Goal: Task Accomplishment & Management: Manage account settings

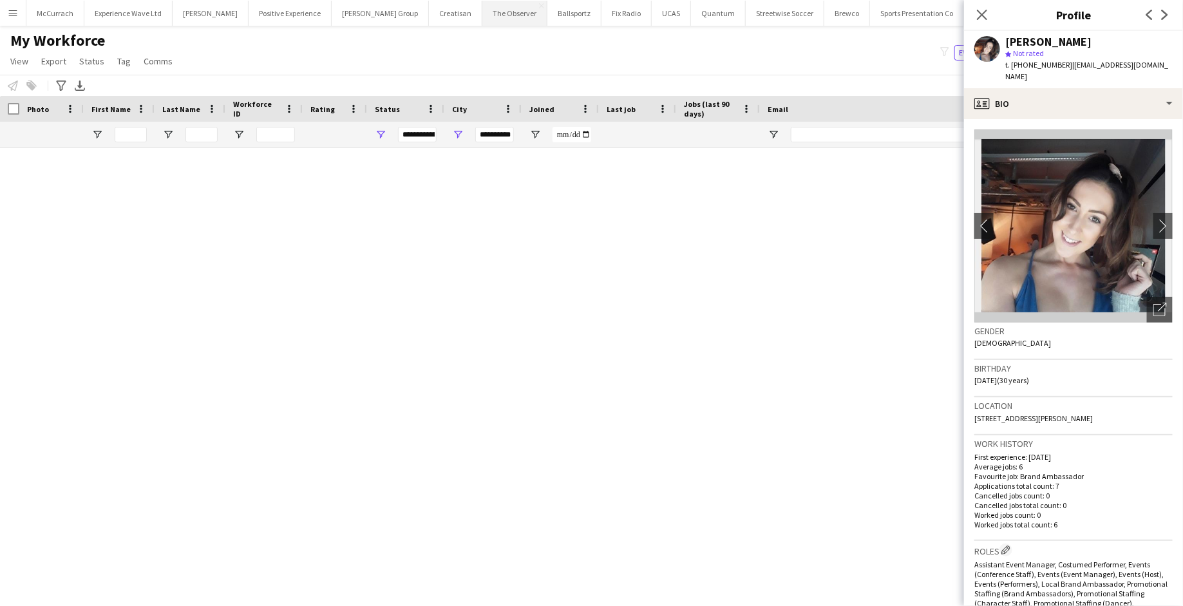
scroll to position [3938, 0]
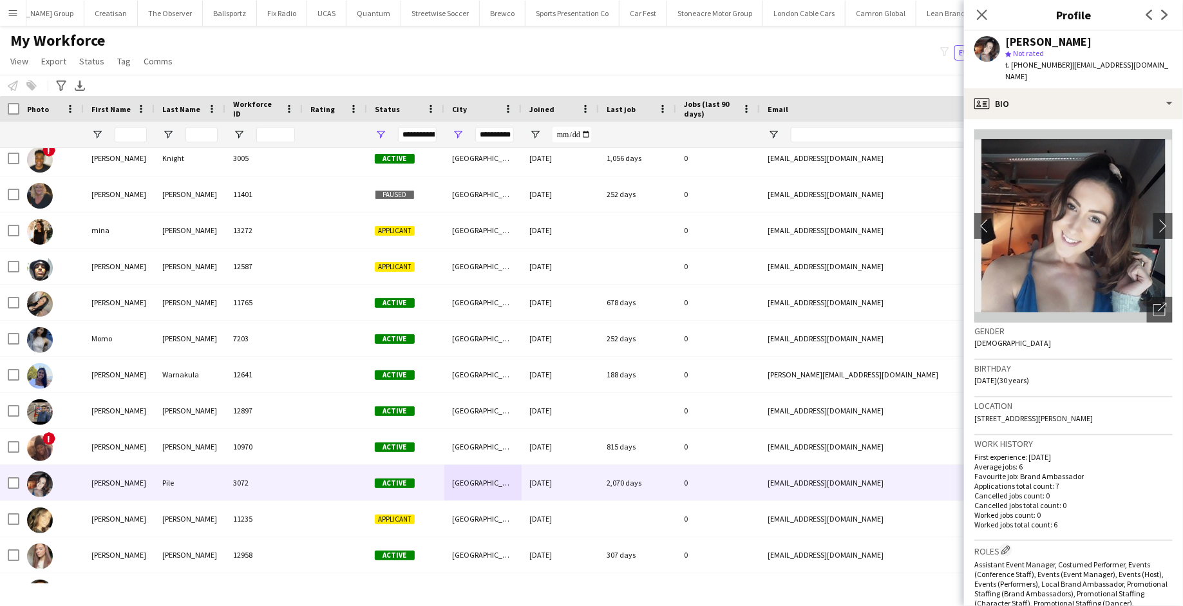
click at [11, 8] on app-icon "Menu" at bounding box center [13, 13] width 10 height 10
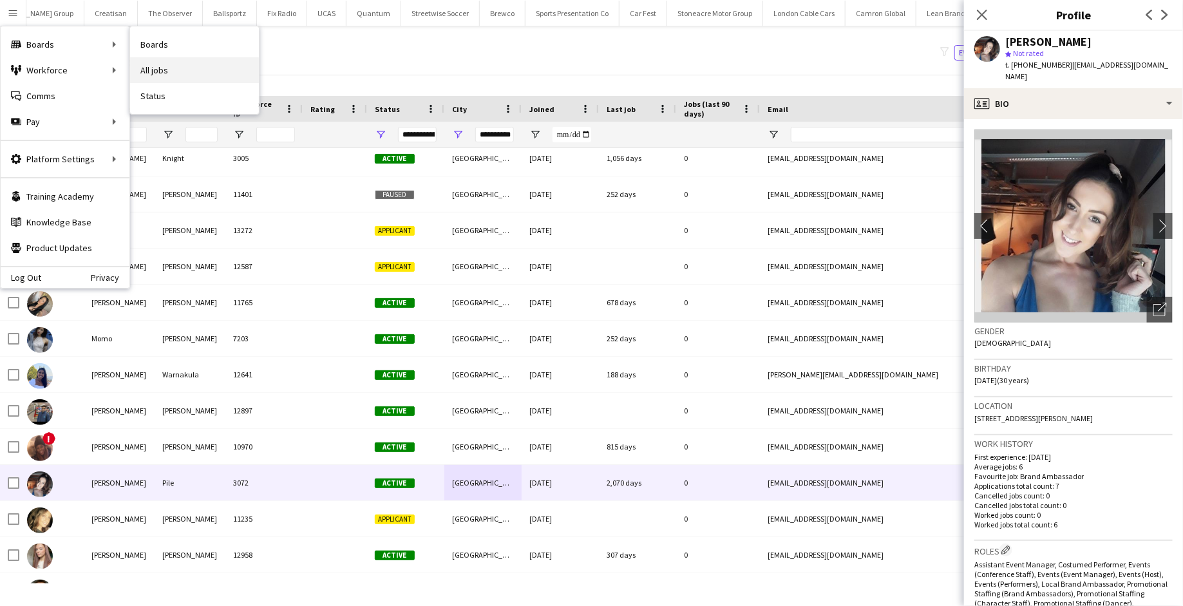
click at [176, 73] on link "All jobs" at bounding box center [194, 70] width 129 height 26
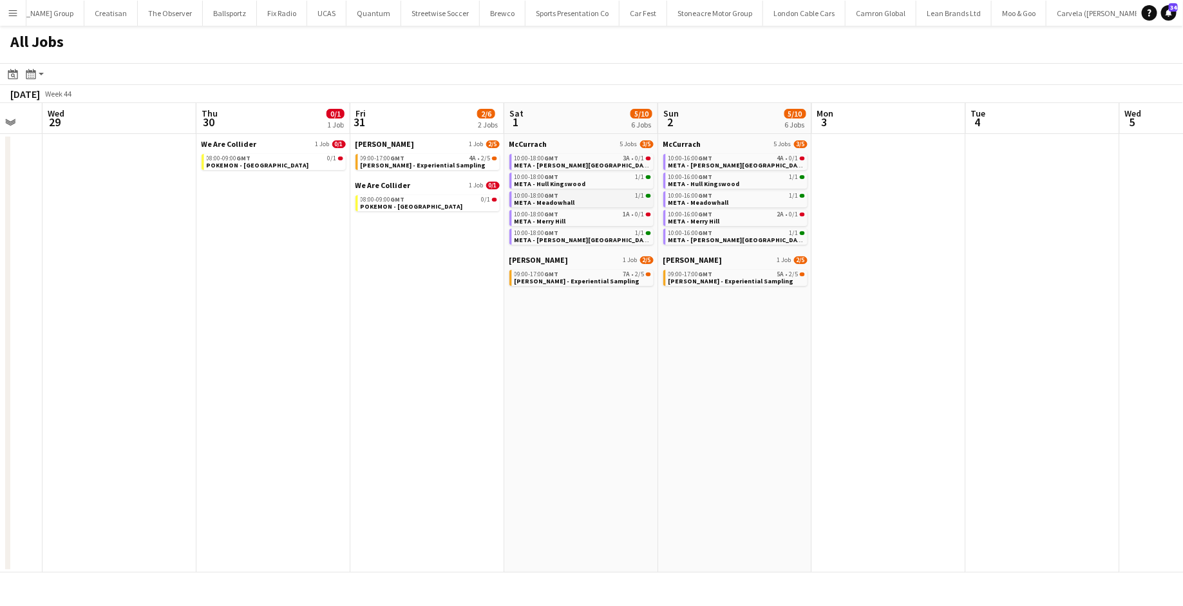
scroll to position [0, 434]
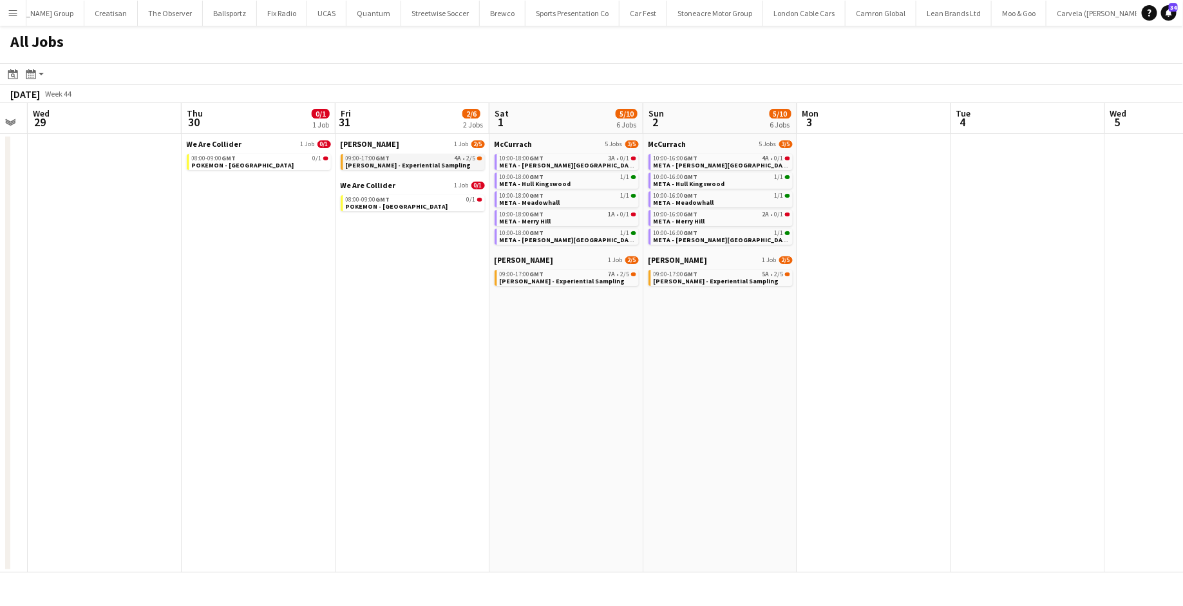
click at [391, 166] on span "[PERSON_NAME] - Experiential Sampling" at bounding box center [409, 165] width 126 height 8
click at [21, 10] on button "Menu" at bounding box center [13, 13] width 26 height 26
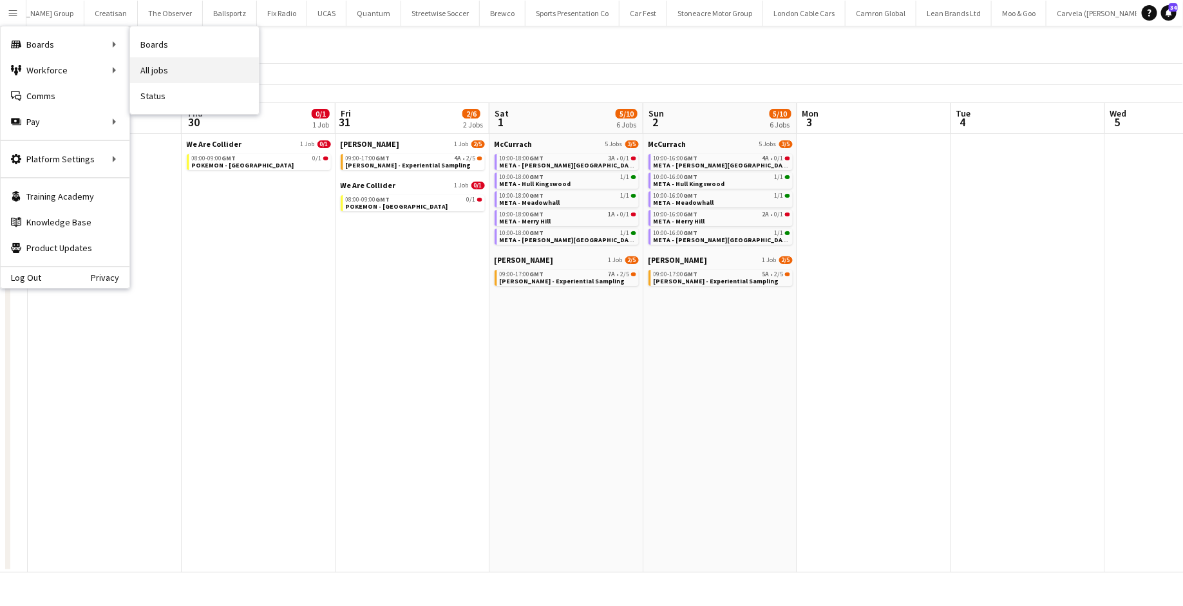
click at [193, 62] on link "All jobs" at bounding box center [194, 70] width 129 height 26
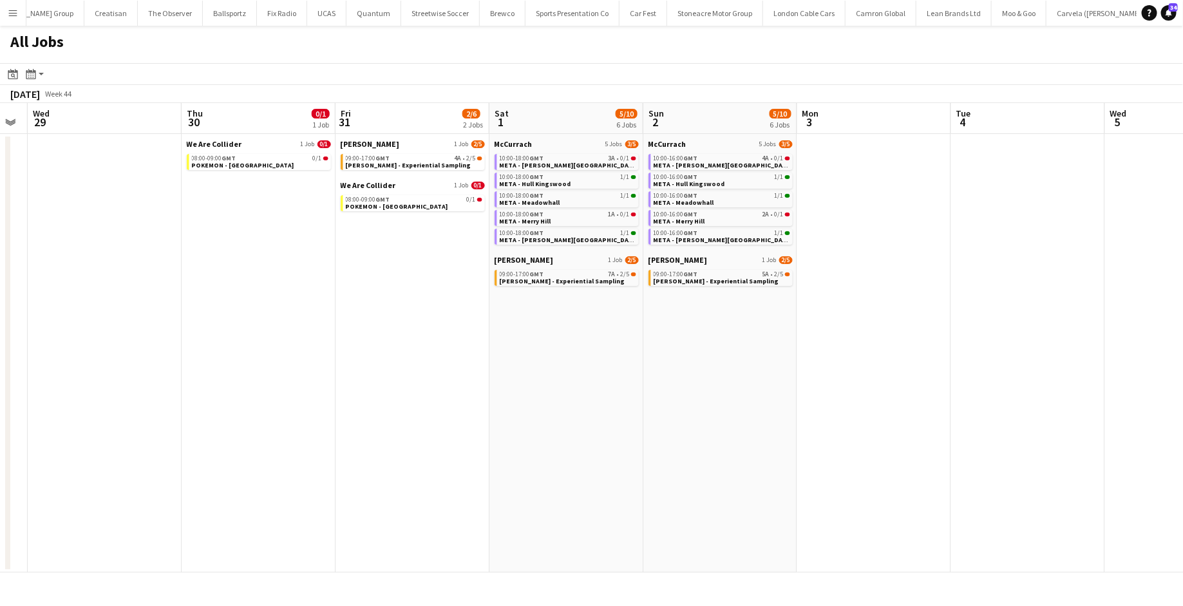
click at [15, 17] on app-icon "Menu" at bounding box center [13, 13] width 10 height 10
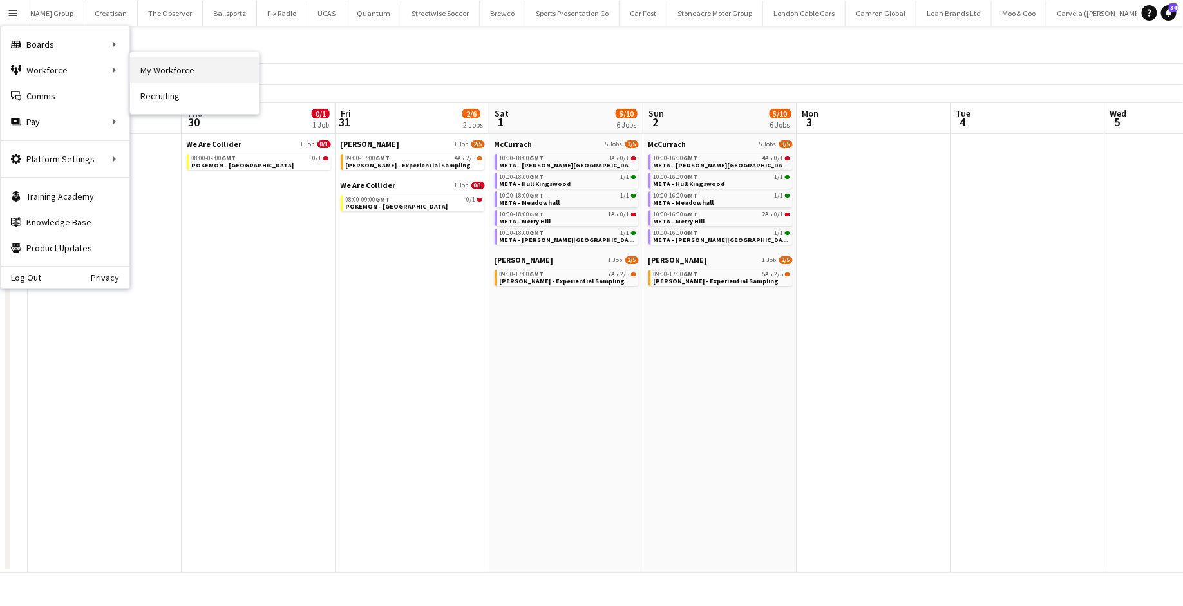
click at [185, 74] on link "My Workforce" at bounding box center [194, 70] width 129 height 26
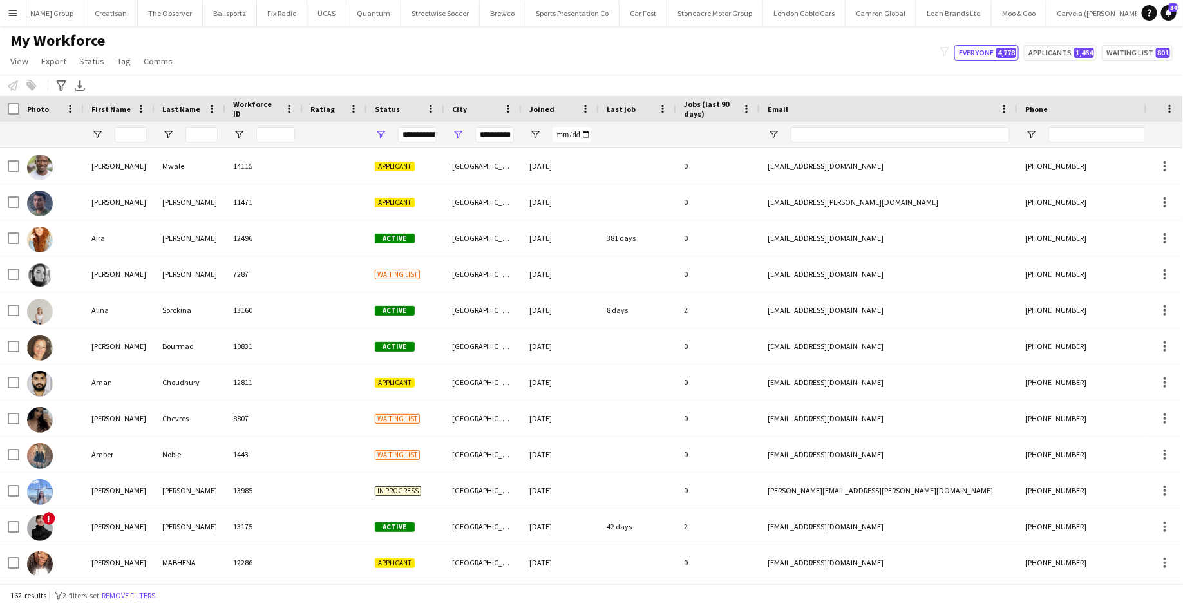
click at [14, 8] on app-icon "Menu" at bounding box center [13, 13] width 10 height 10
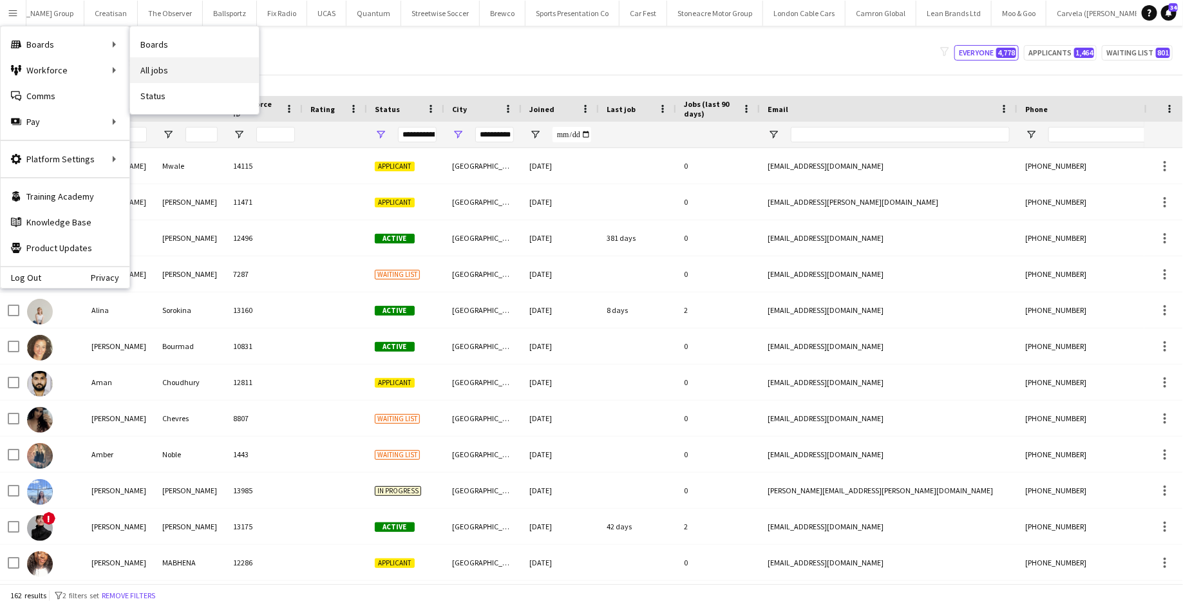
click at [165, 65] on link "All jobs" at bounding box center [194, 70] width 129 height 26
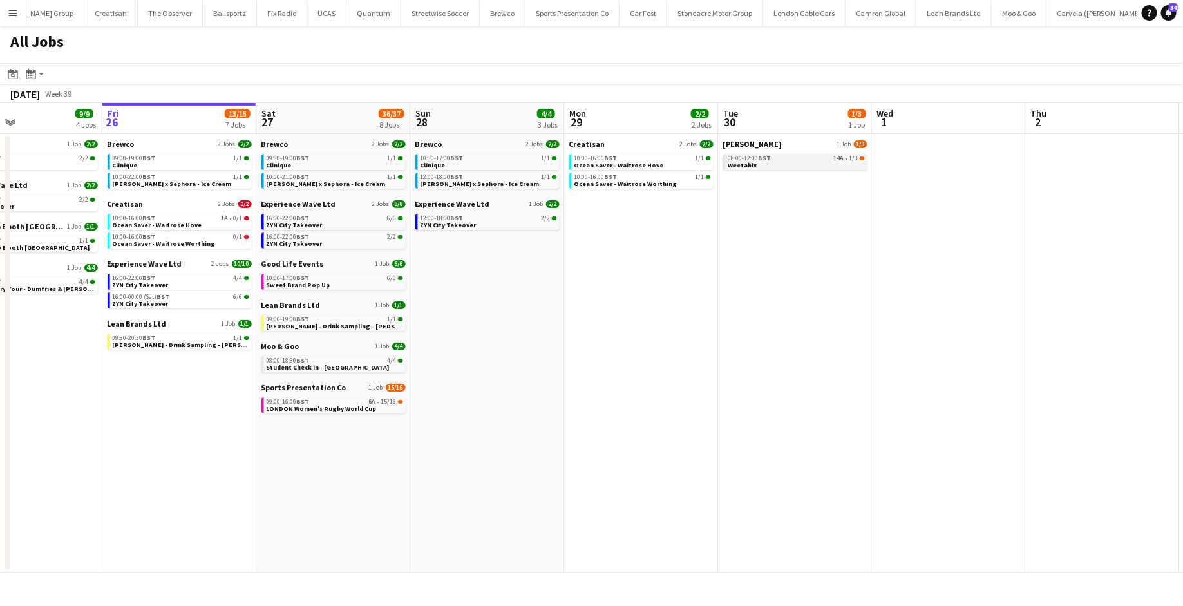
scroll to position [0, 361]
click at [805, 165] on link "08:00-12:00 BST 14A • 1/3 Weetabix" at bounding box center [795, 161] width 136 height 15
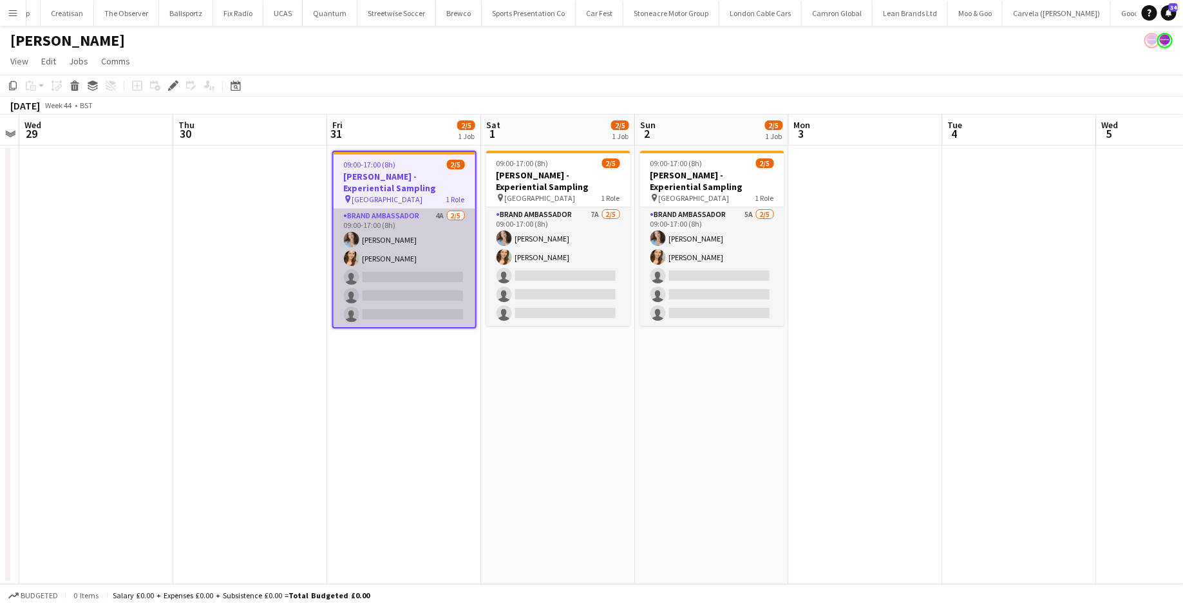
click at [400, 269] on app-card-role "Brand Ambassador 4A 2/5 09:00-17:00 (8h) Jordan Miller Charlotte Tonge single-n…" at bounding box center [405, 268] width 142 height 118
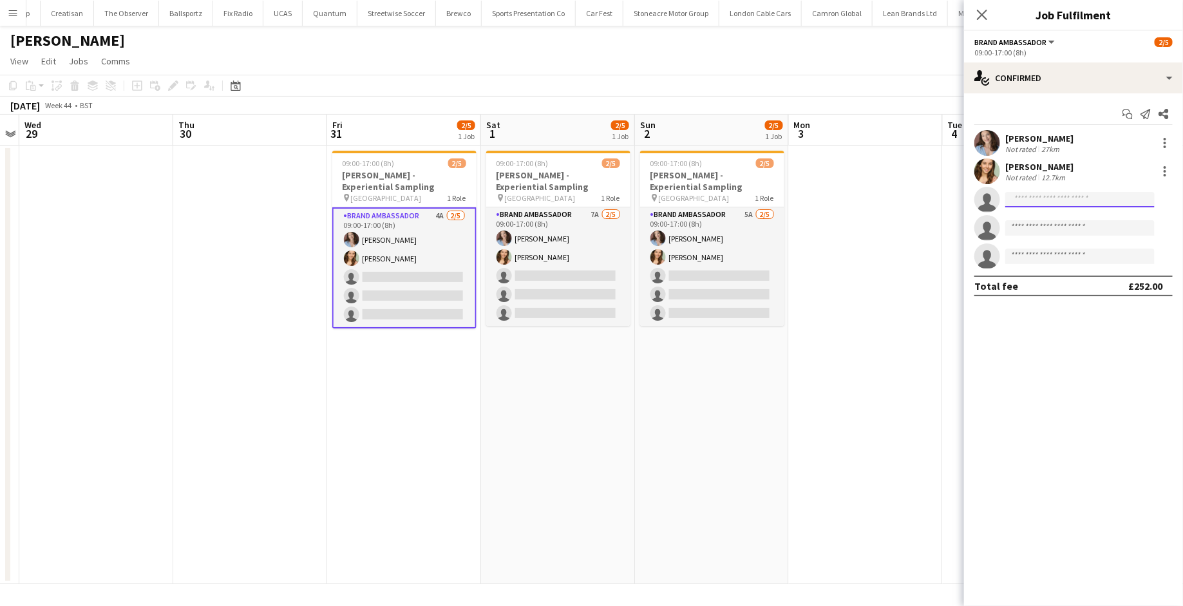
click at [1035, 195] on input at bounding box center [1079, 199] width 149 height 15
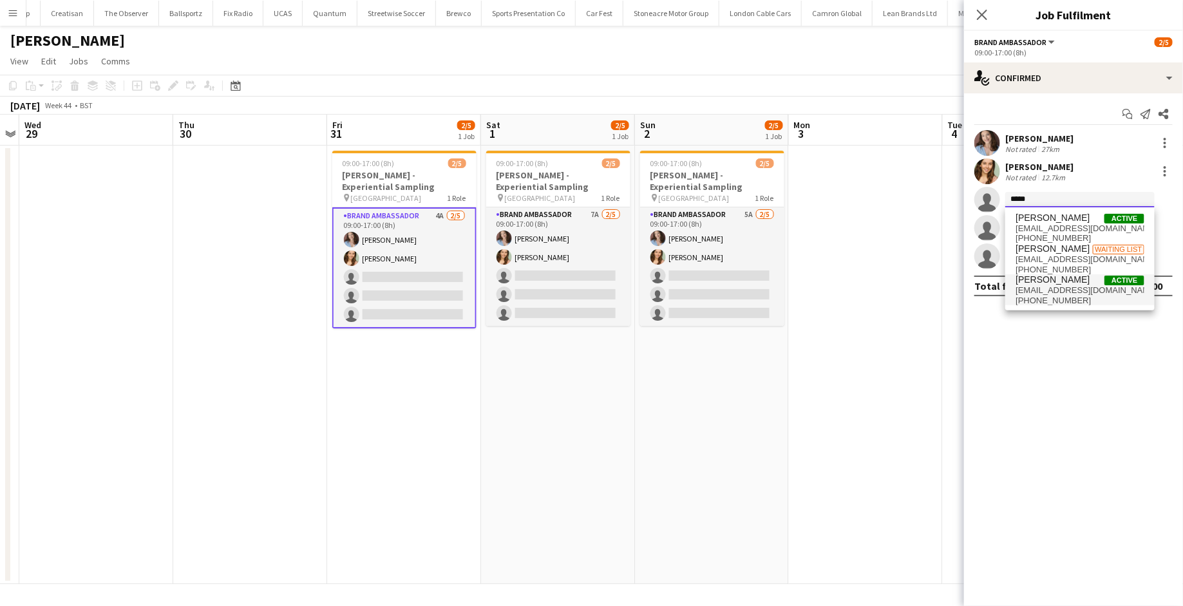
type input "*****"
click at [1028, 278] on span "Colin Marshall" at bounding box center [1052, 279] width 74 height 11
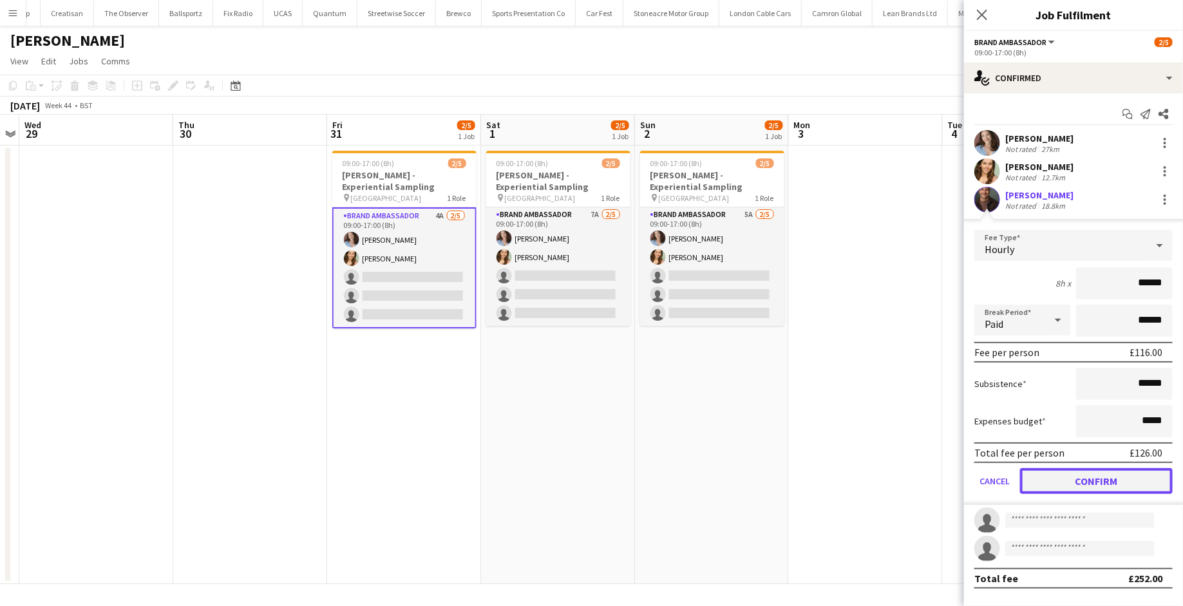
click at [1113, 476] on button "Confirm" at bounding box center [1096, 481] width 153 height 26
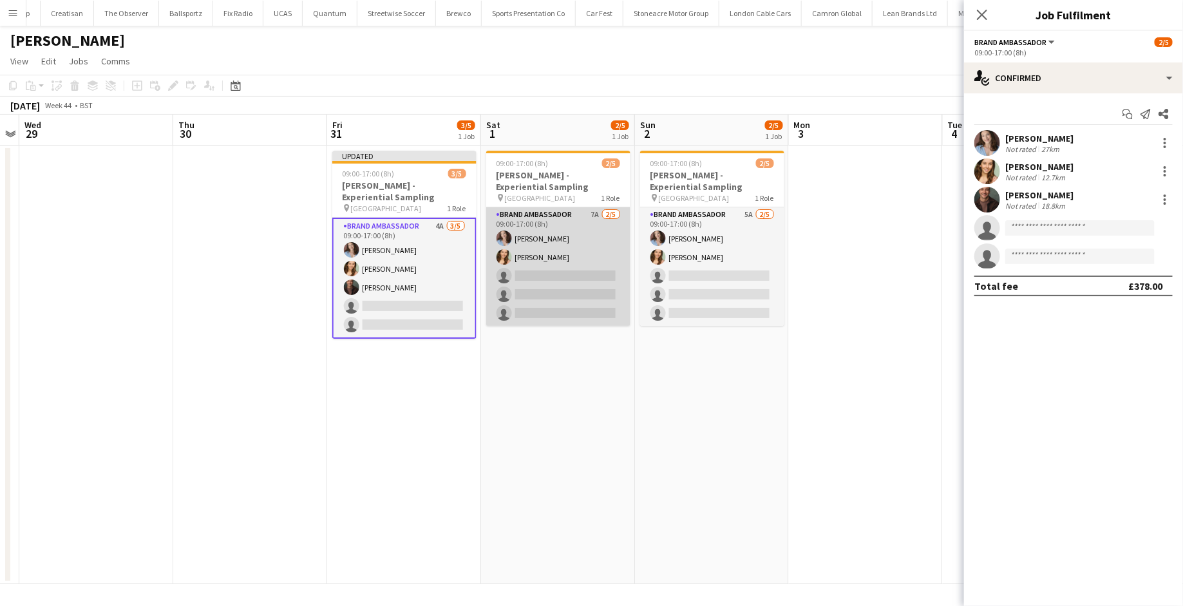
click at [572, 275] on app-card-role "Brand Ambassador 7A 2/5 09:00-17:00 (8h) Jordan Miller Charlotte Tonge single-n…" at bounding box center [558, 266] width 144 height 118
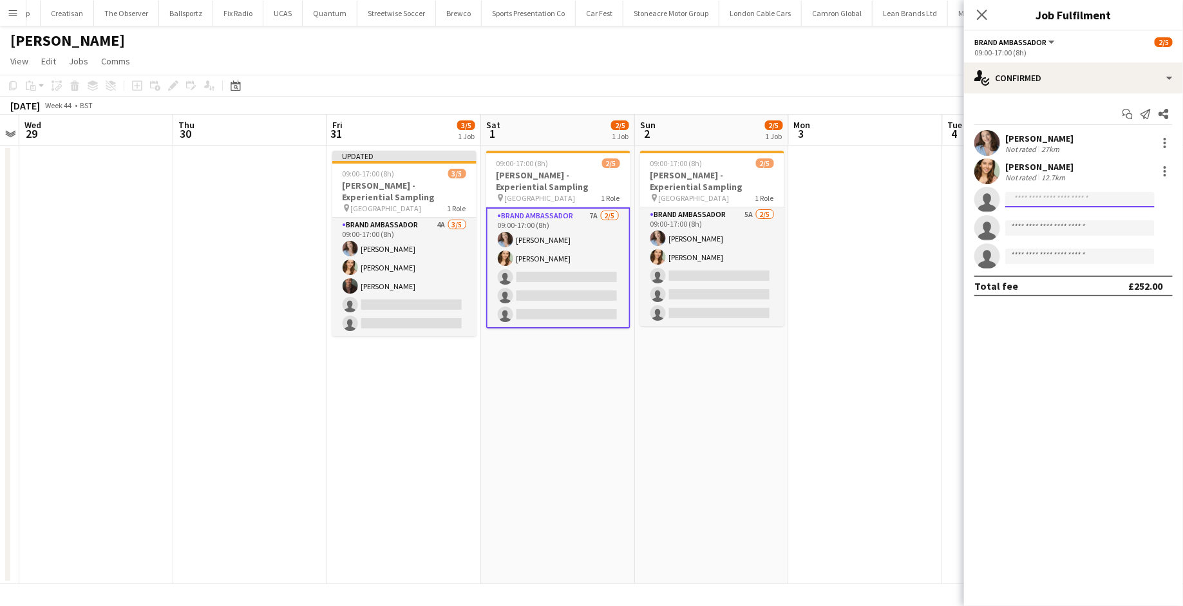
click at [1028, 201] on input at bounding box center [1079, 199] width 149 height 15
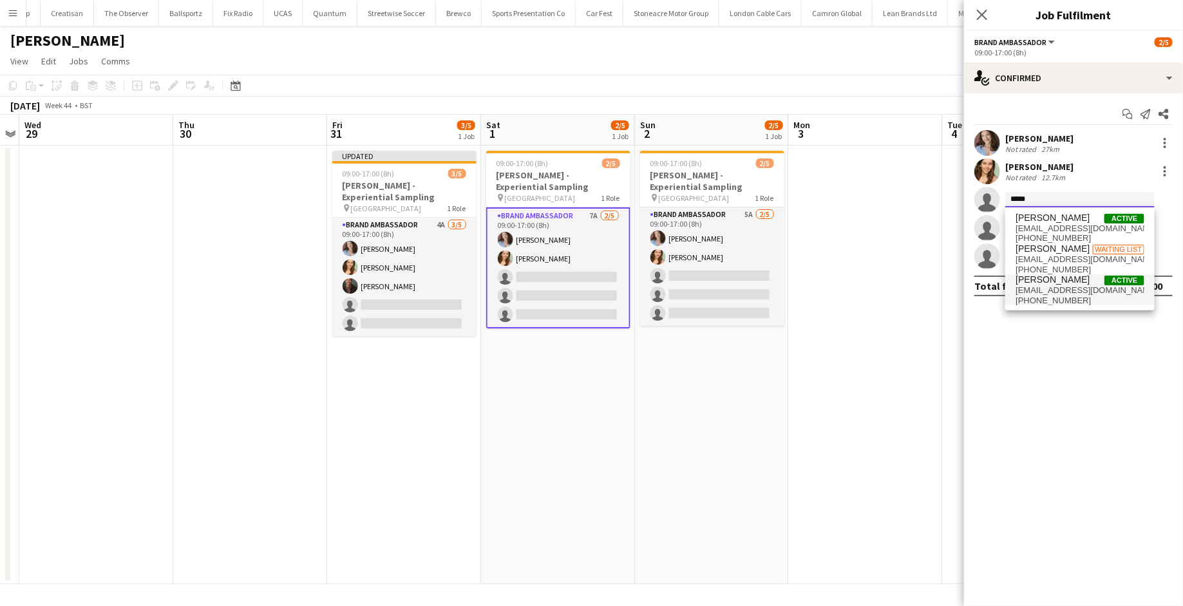
type input "*****"
click at [1072, 297] on span "+447951544517" at bounding box center [1079, 301] width 129 height 10
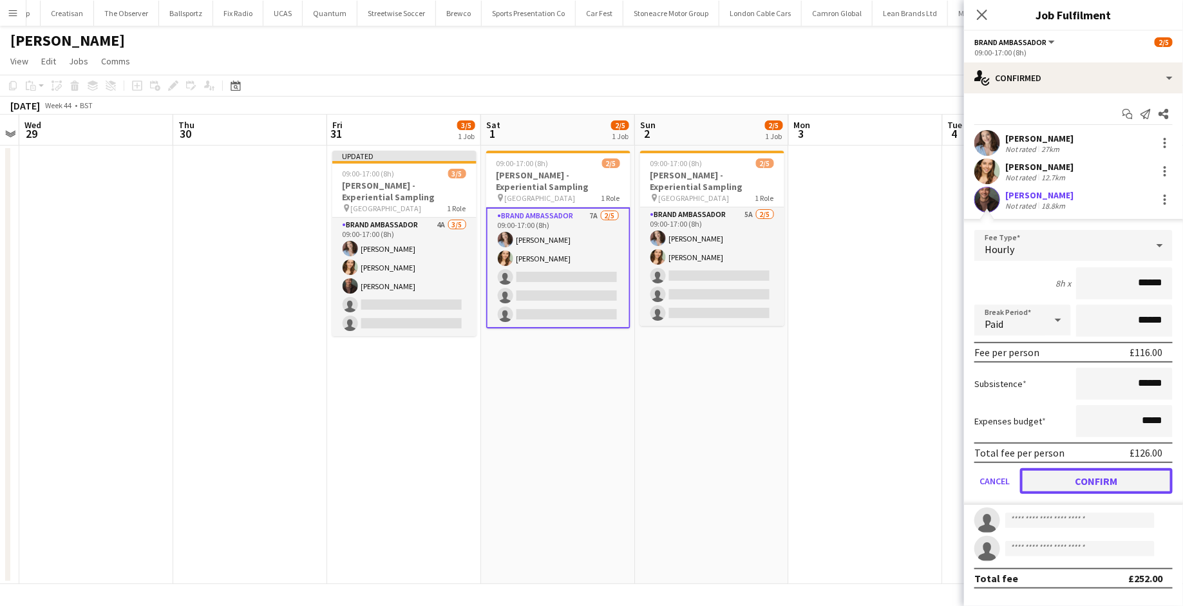
click at [1129, 489] on button "Confirm" at bounding box center [1096, 481] width 153 height 26
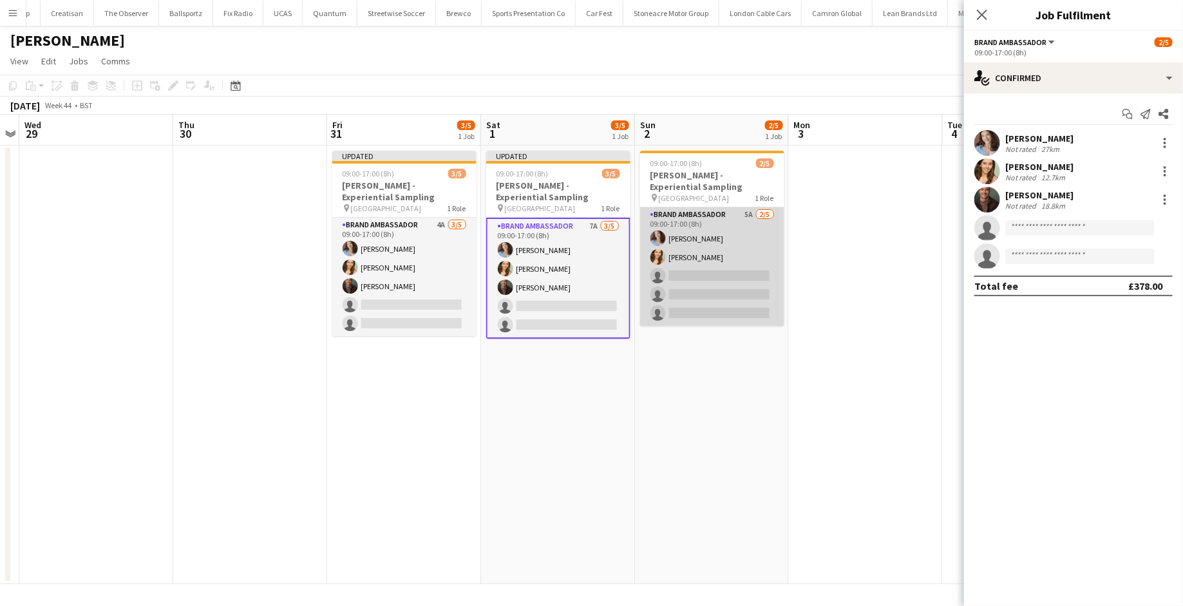
click at [722, 279] on app-card-role "Brand Ambassador 5A 2/5 09:00-17:00 (8h) Jordan Miller Charlotte Tonge single-n…" at bounding box center [712, 266] width 144 height 118
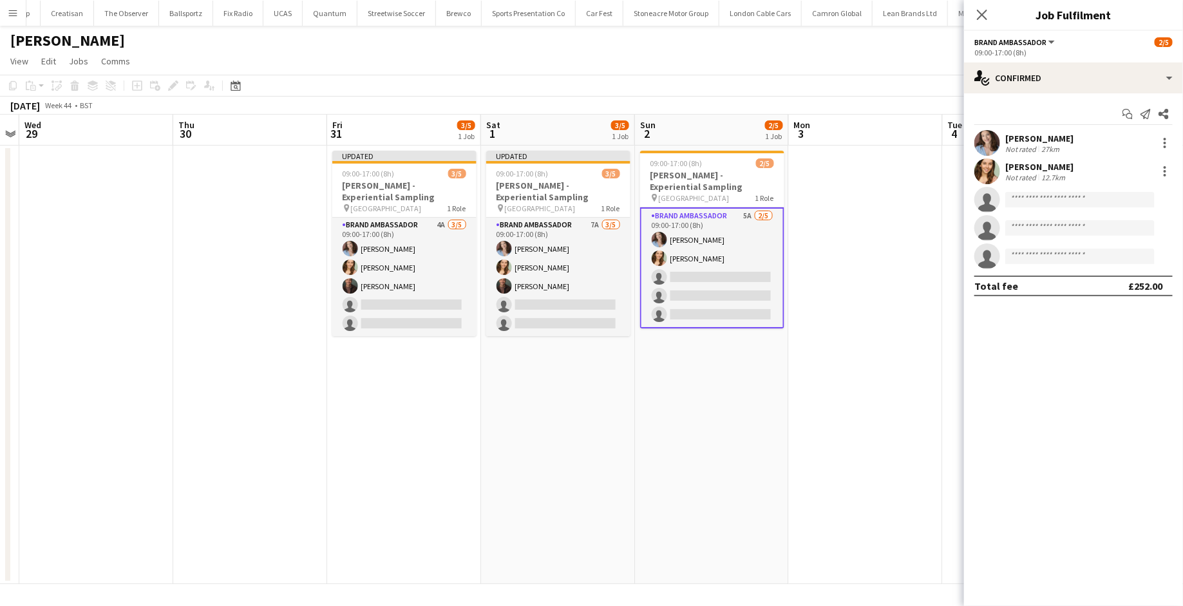
click at [1071, 191] on app-invite-slot "single-neutral-actions" at bounding box center [1073, 200] width 219 height 26
click at [1064, 199] on input at bounding box center [1079, 199] width 149 height 15
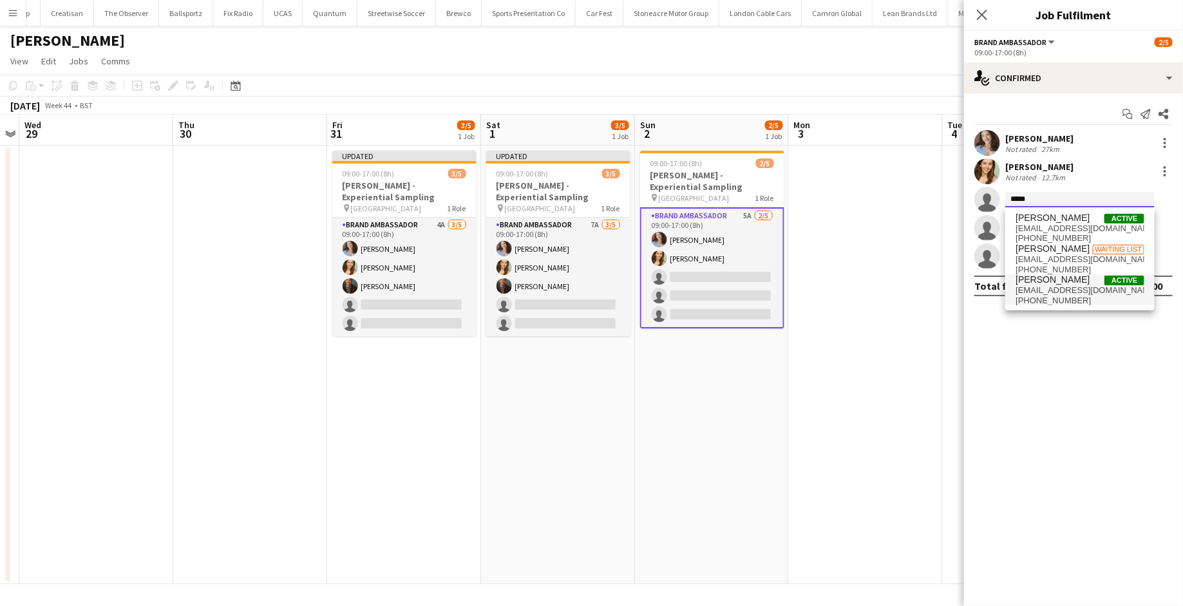
type input "*****"
click at [1094, 288] on span "colindmarshall@me.com" at bounding box center [1079, 290] width 129 height 10
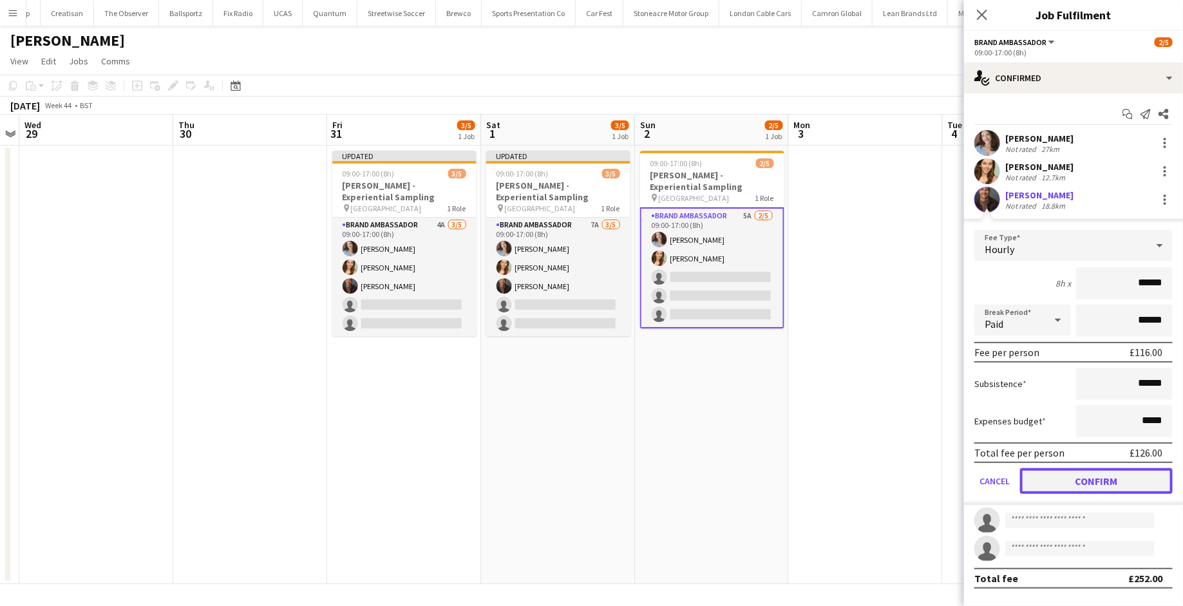
click at [1098, 473] on button "Confirm" at bounding box center [1096, 481] width 153 height 26
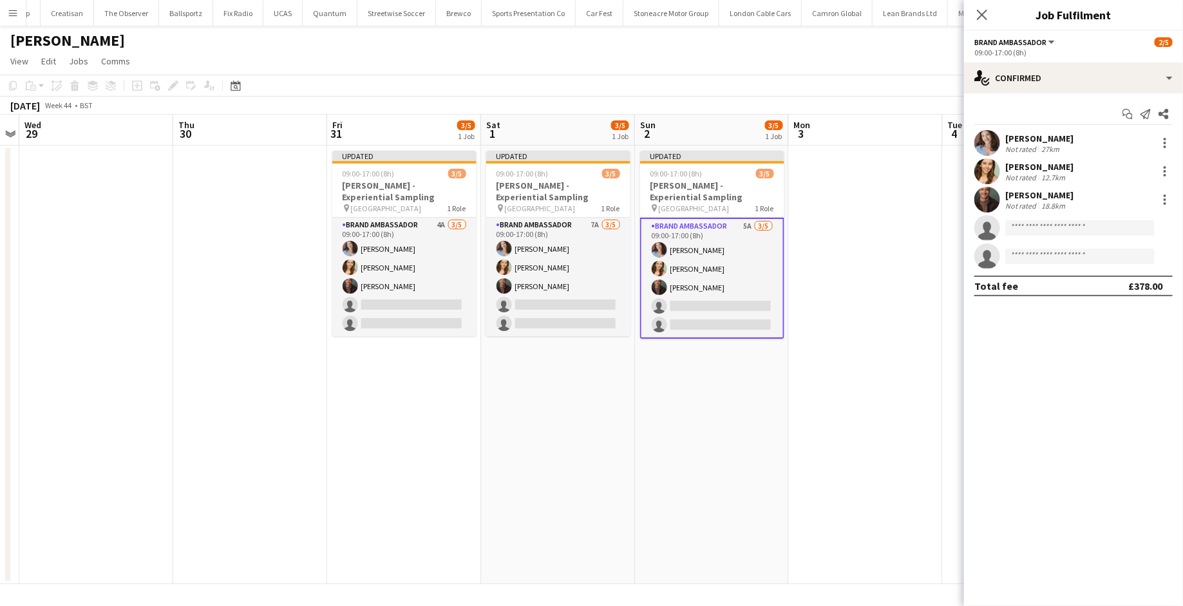
click at [670, 281] on app-card-role "Brand Ambassador 5A 3/5 09:00-17:00 (8h) Jordan Miller Charlotte Tonge Colin Ma…" at bounding box center [712, 278] width 144 height 121
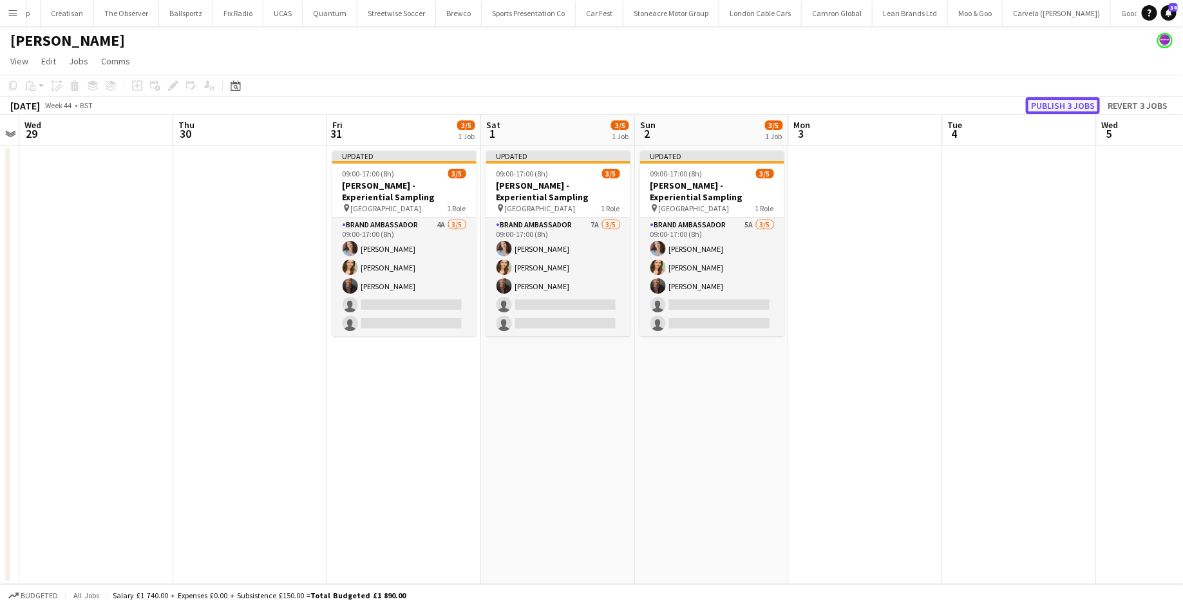
click at [1060, 106] on button "Publish 3 jobs" at bounding box center [1063, 105] width 74 height 17
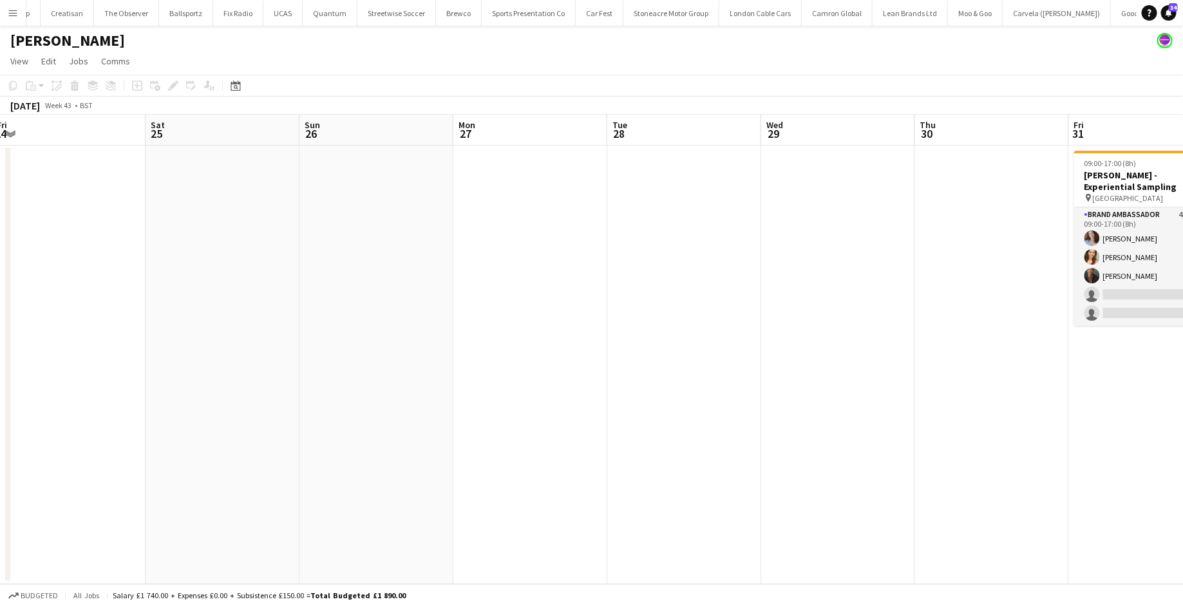
scroll to position [0, 375]
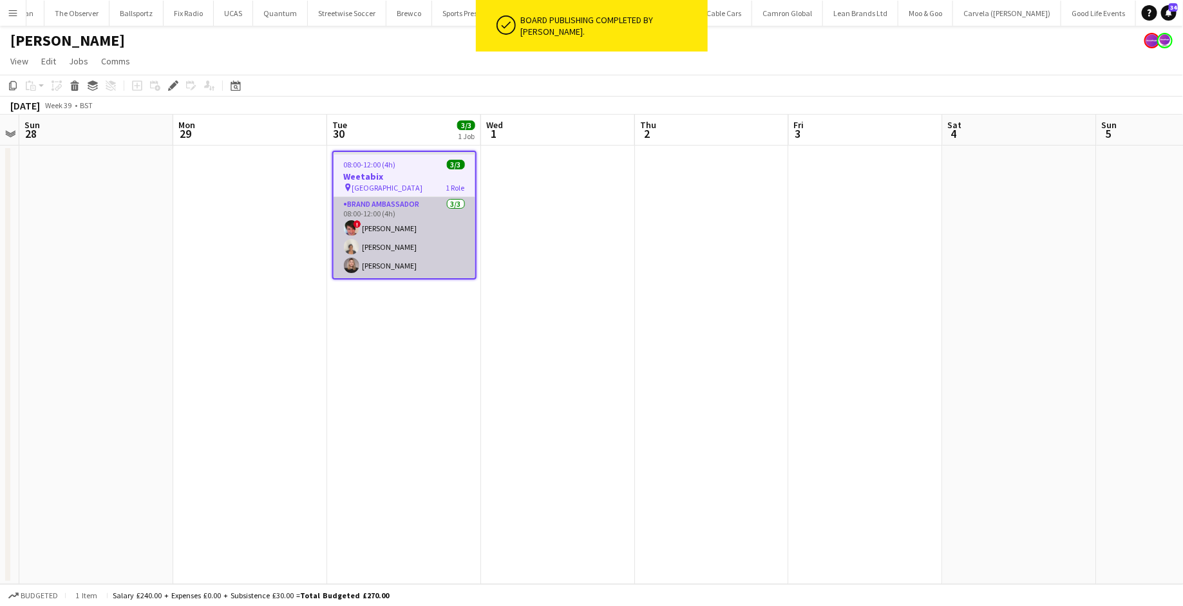
click at [401, 245] on app-card-role "Brand Ambassador [DATE] 08:00-12:00 (4h) ! [PERSON_NAME] Thandeka [PERSON_NAME]" at bounding box center [405, 237] width 142 height 81
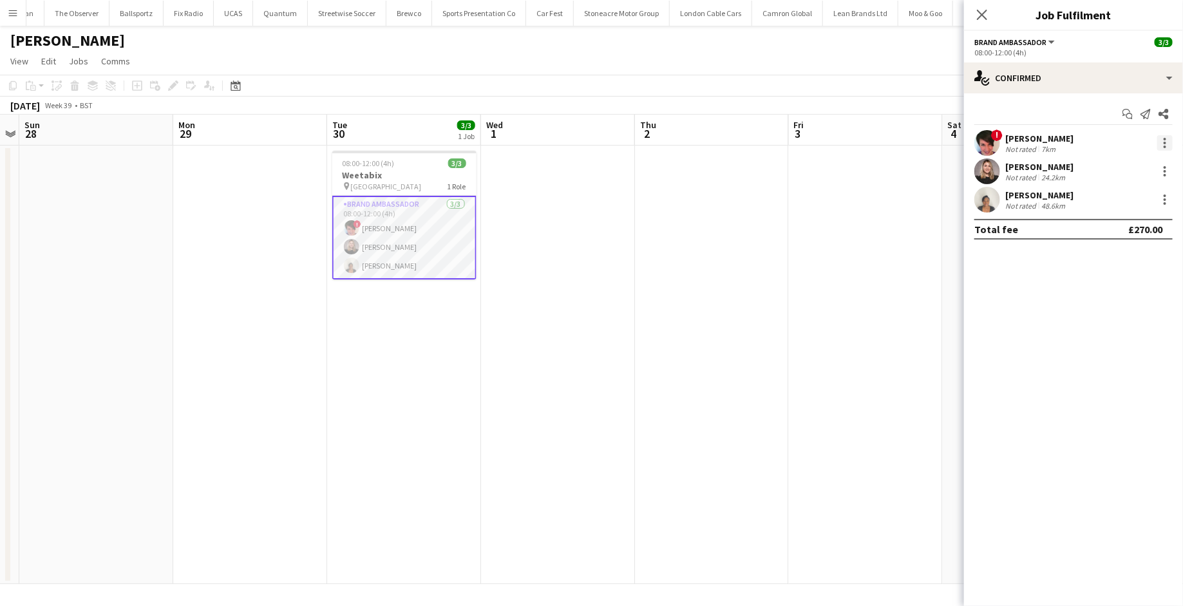
click at [1168, 144] on div at bounding box center [1164, 142] width 15 height 15
click at [1093, 168] on span "Edit fee" at bounding box center [1100, 166] width 35 height 11
